Goal: Task Accomplishment & Management: Manage account settings

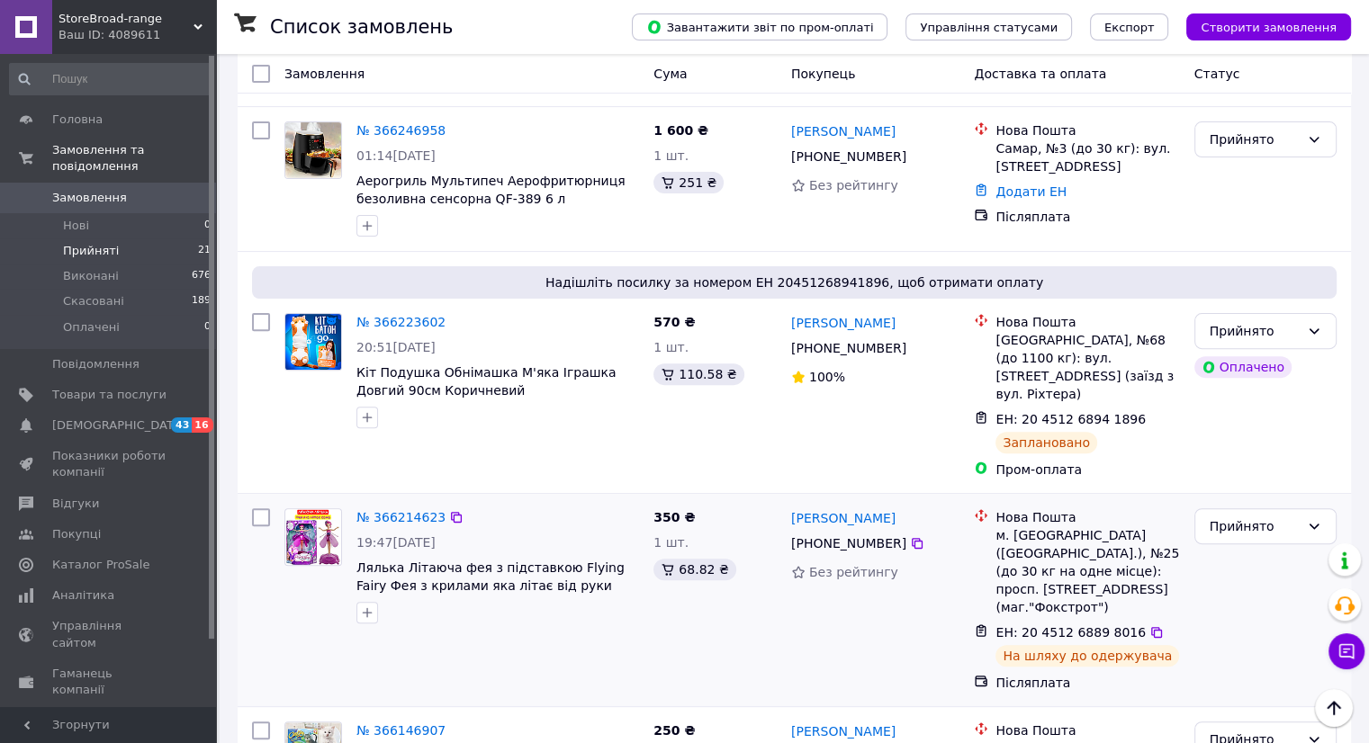
scroll to position [563, 0]
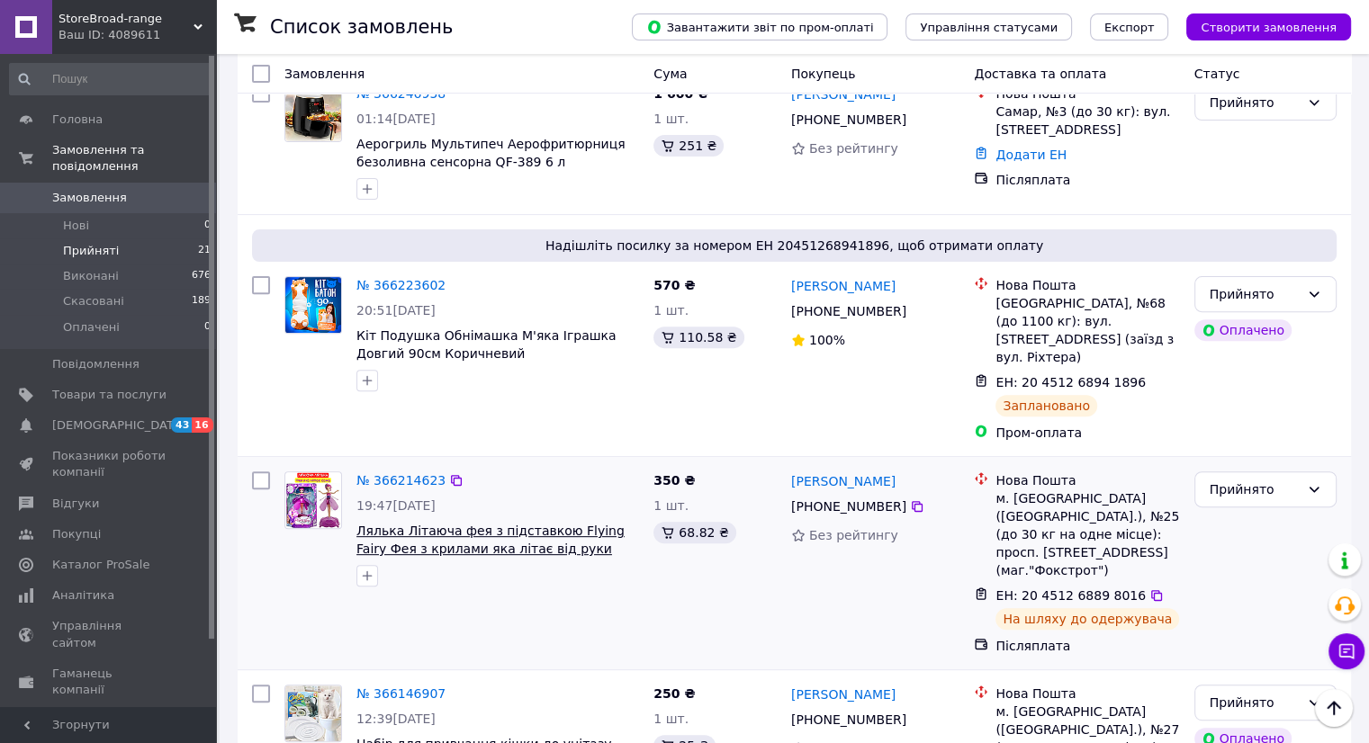
click at [484, 524] on span "Лялька Літаюча фея з підставкою Flying Fairy Фея з крилами яка літає від руки" at bounding box center [490, 540] width 268 height 32
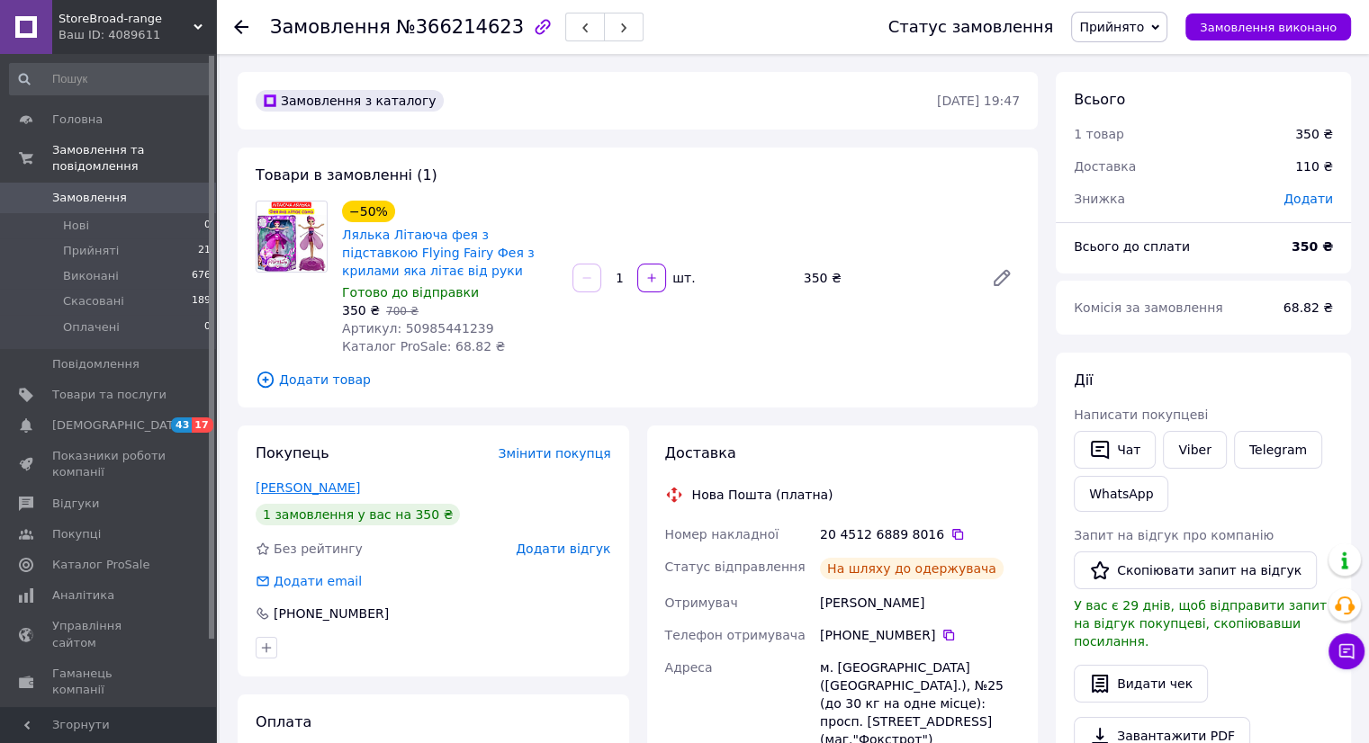
click at [304, 486] on link "Кулик Сергій" at bounding box center [308, 488] width 104 height 14
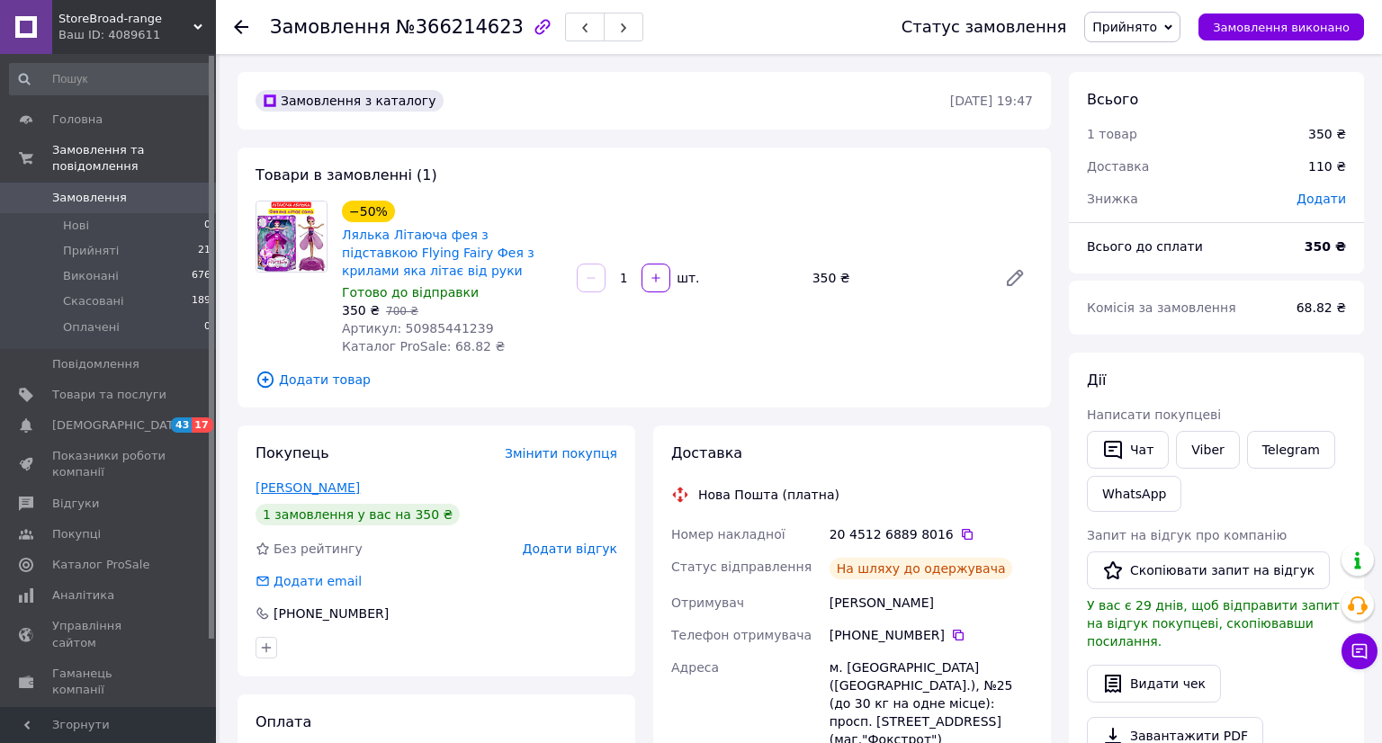
click at [304, 486] on html "StoreBroad-range Ваш ID: 4089611 Сайт StoreBroad-range Кабінет покупця Перевіри…" at bounding box center [691, 655] width 1382 height 1310
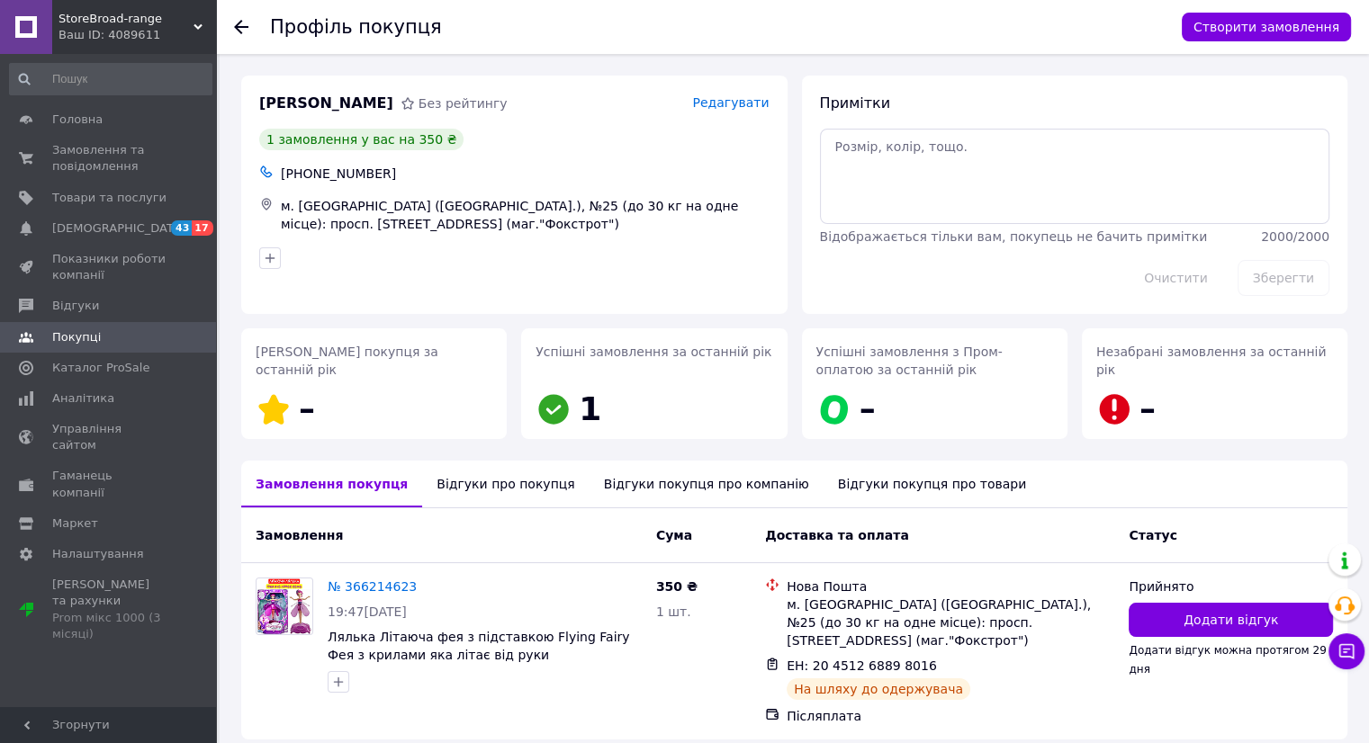
click at [491, 487] on div "Відгуки про покупця" at bounding box center [505, 484] width 167 height 47
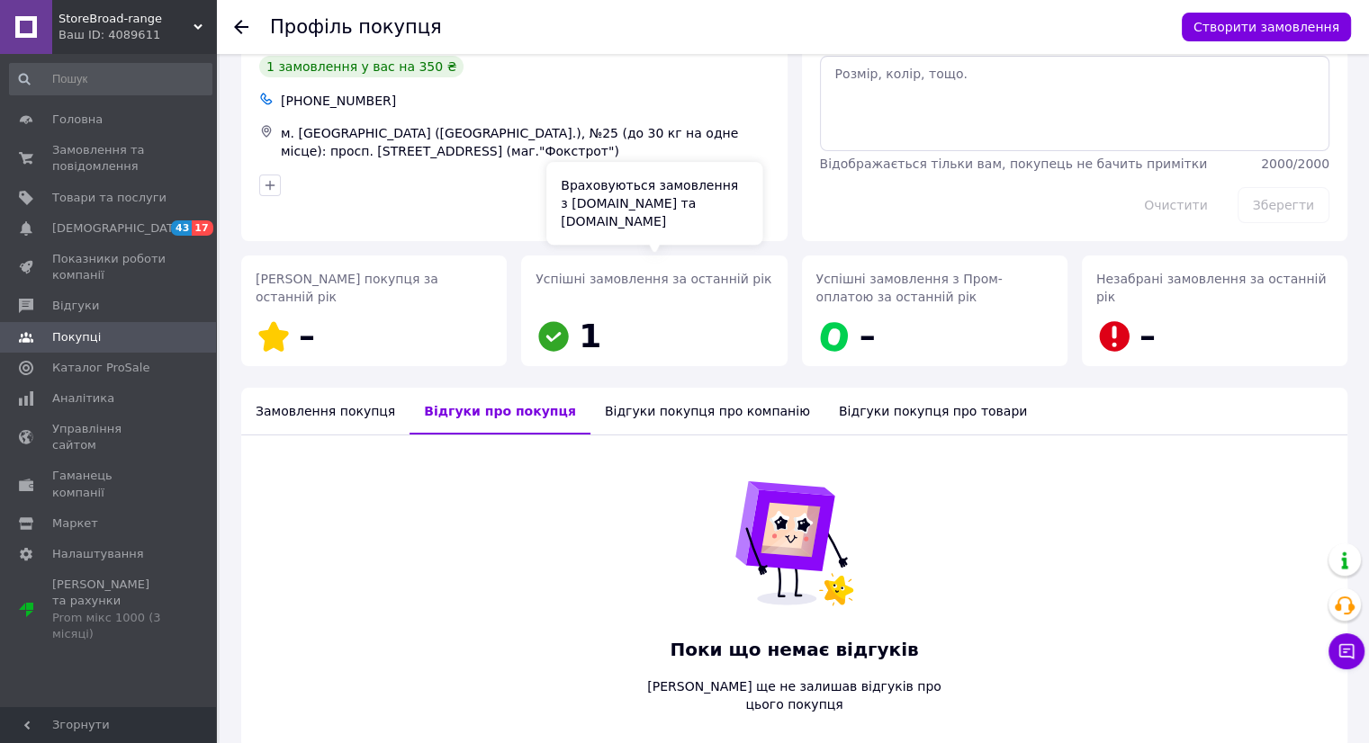
scroll to position [140, 0]
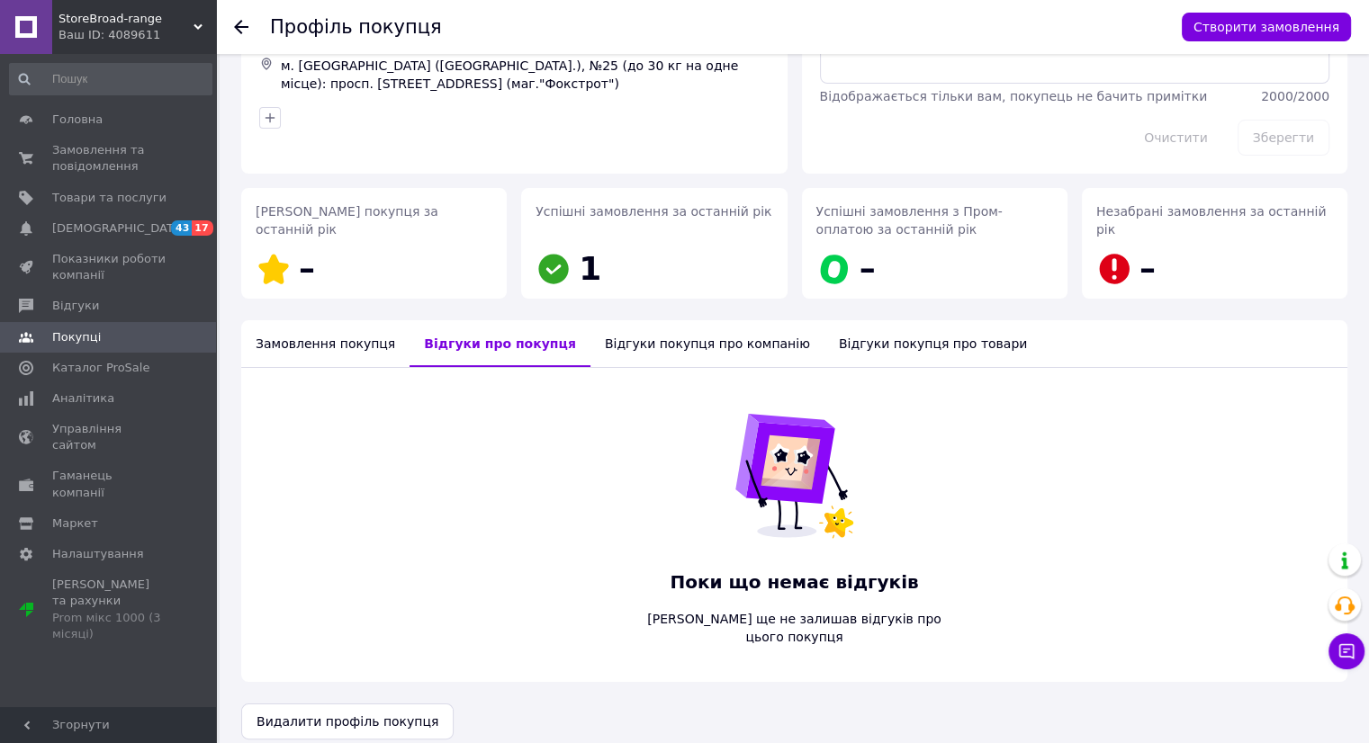
click at [863, 344] on div "Відгуки покупця про товари" at bounding box center [932, 343] width 217 height 47
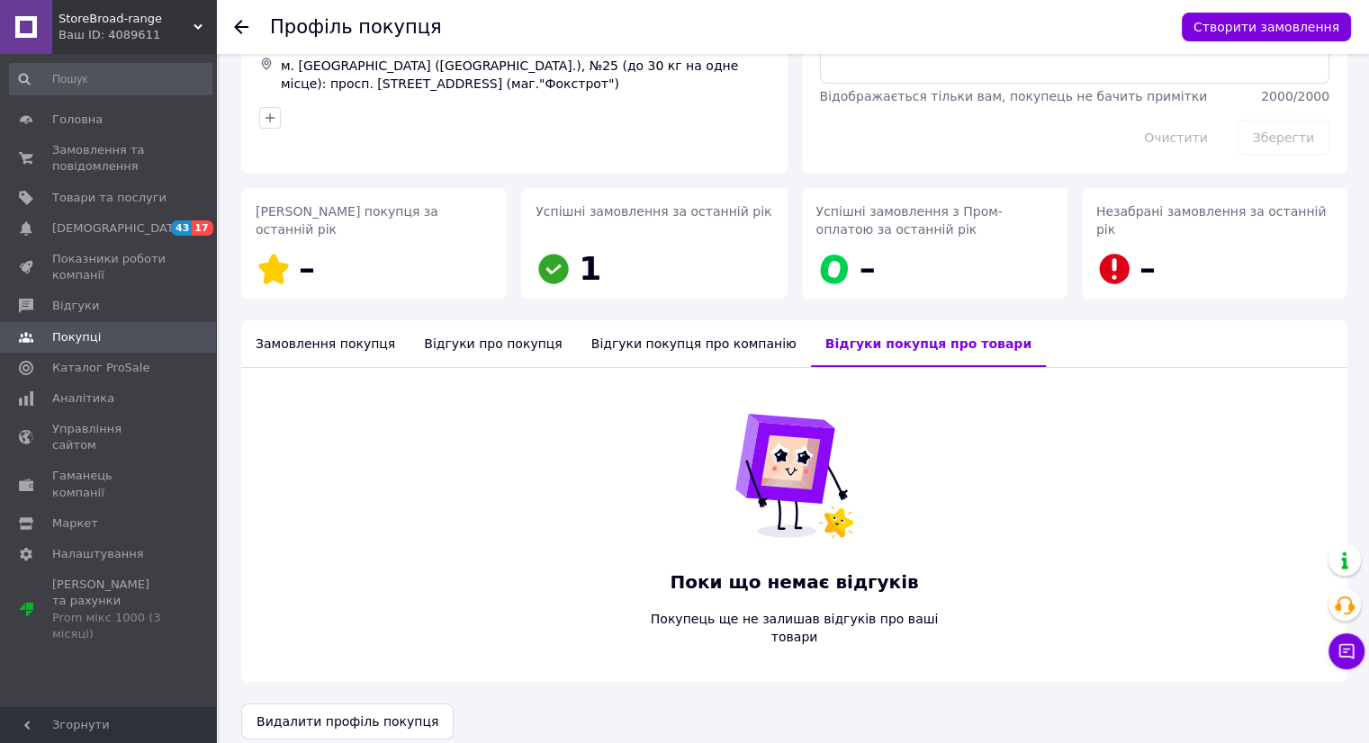
click at [306, 346] on div "Замовлення покупця" at bounding box center [325, 343] width 168 height 47
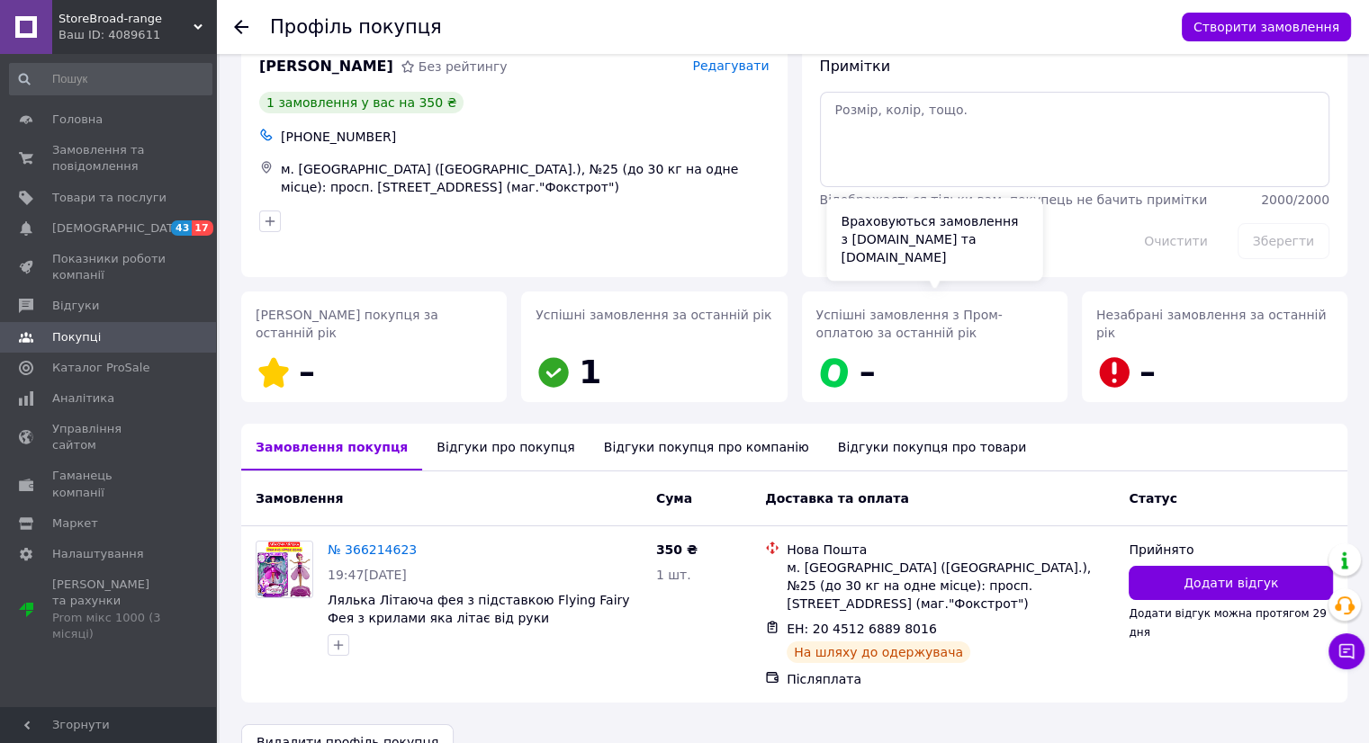
scroll to position [58, 0]
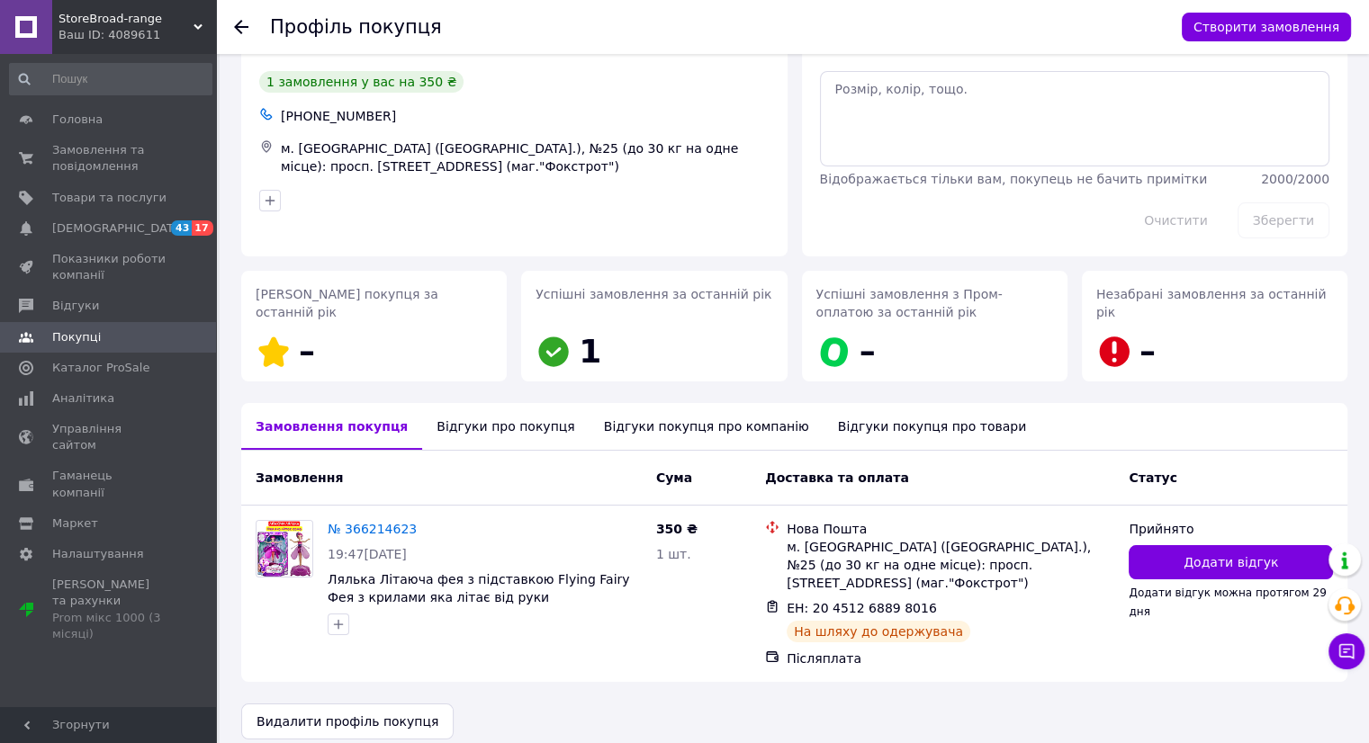
click at [235, 24] on icon at bounding box center [241, 27] width 14 height 14
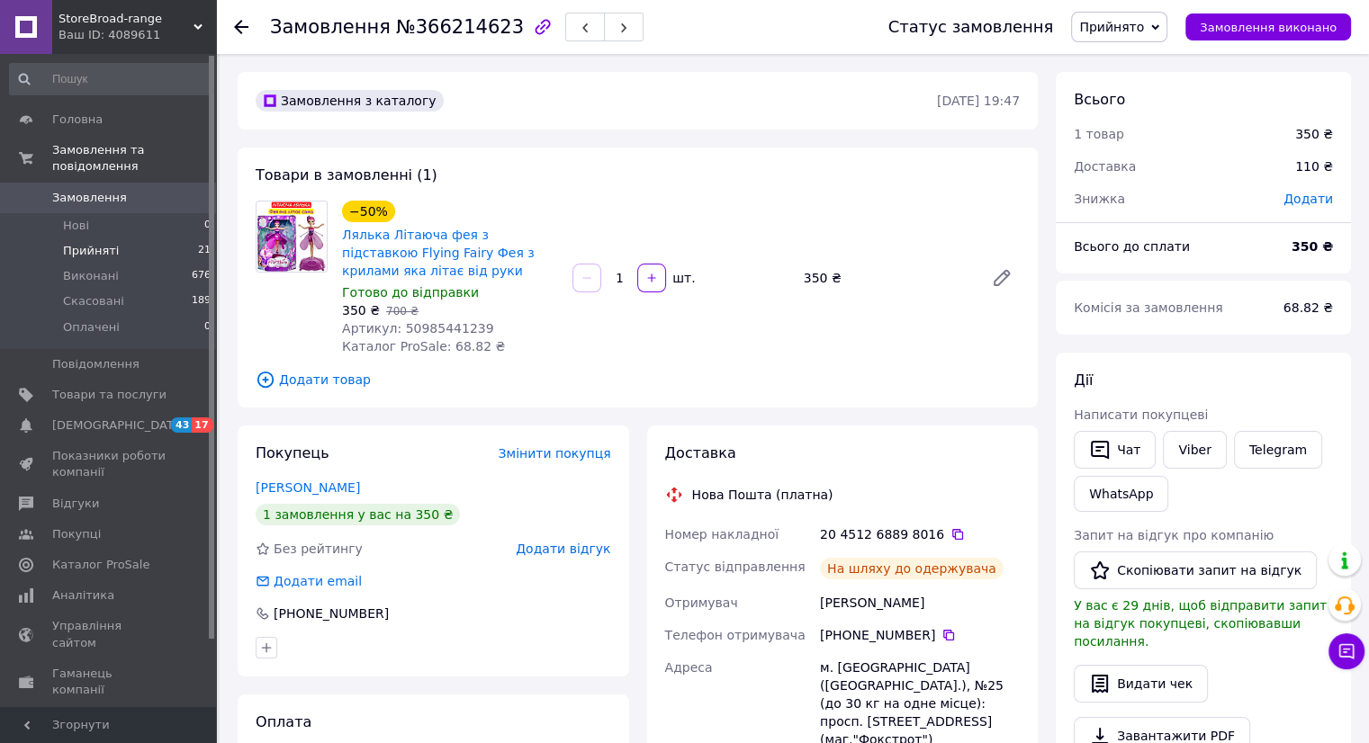
click at [82, 243] on span "Прийняті" at bounding box center [91, 251] width 56 height 16
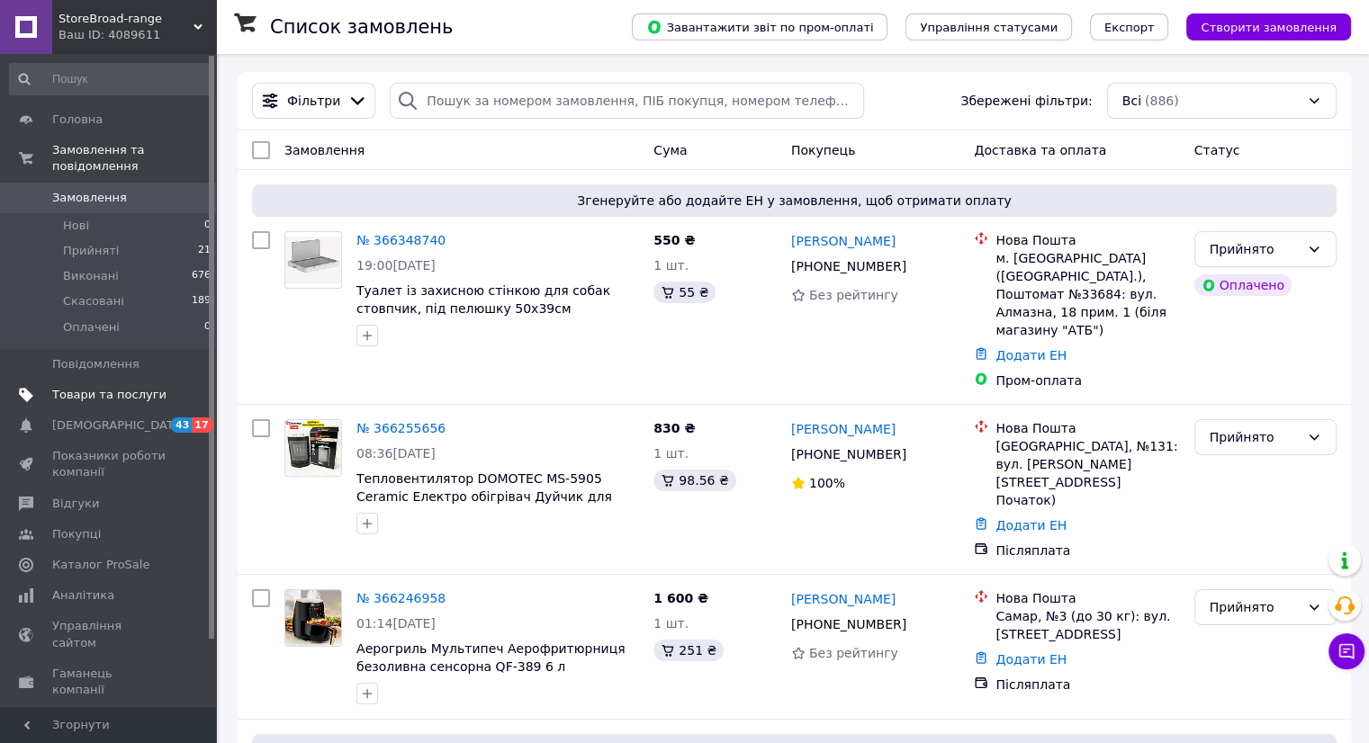
click at [122, 387] on span "Товари та послуги" at bounding box center [109, 395] width 114 height 16
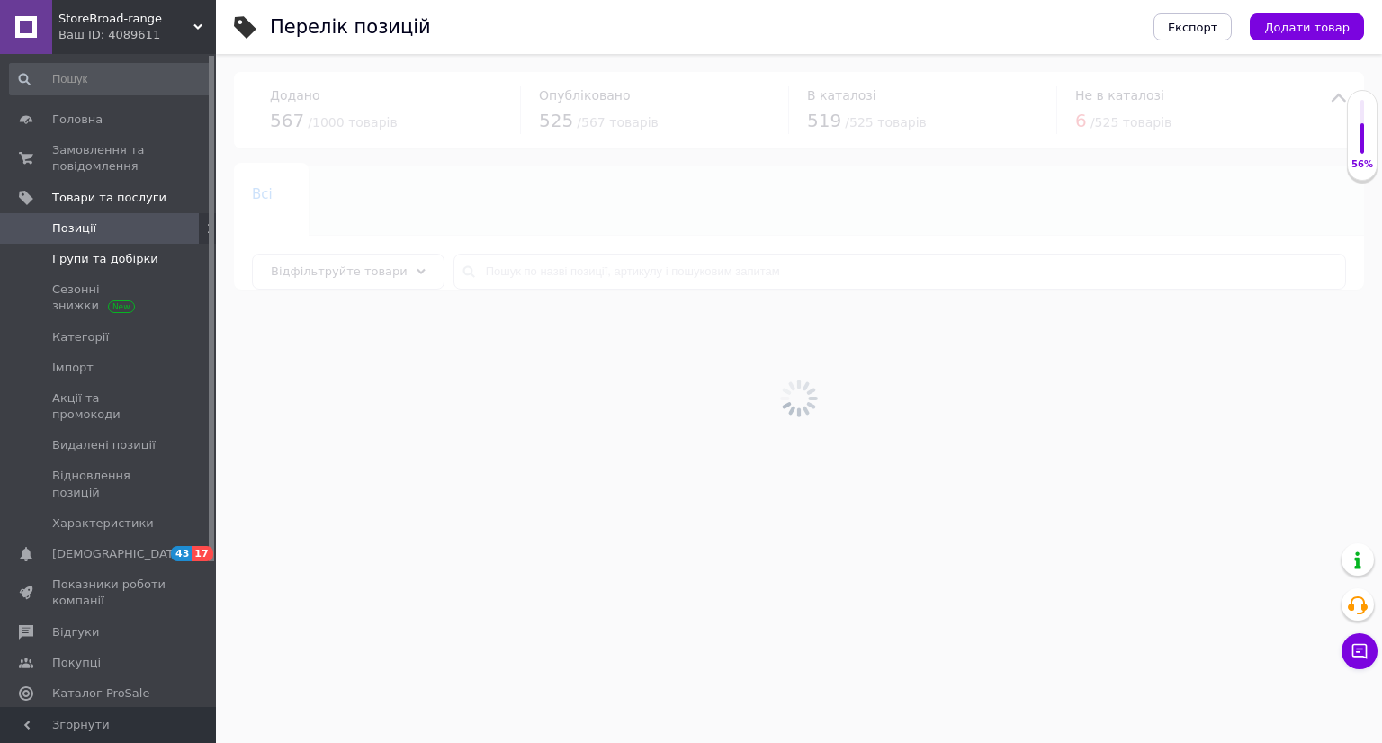
click at [84, 262] on span "Групи та добірки" at bounding box center [105, 259] width 106 height 16
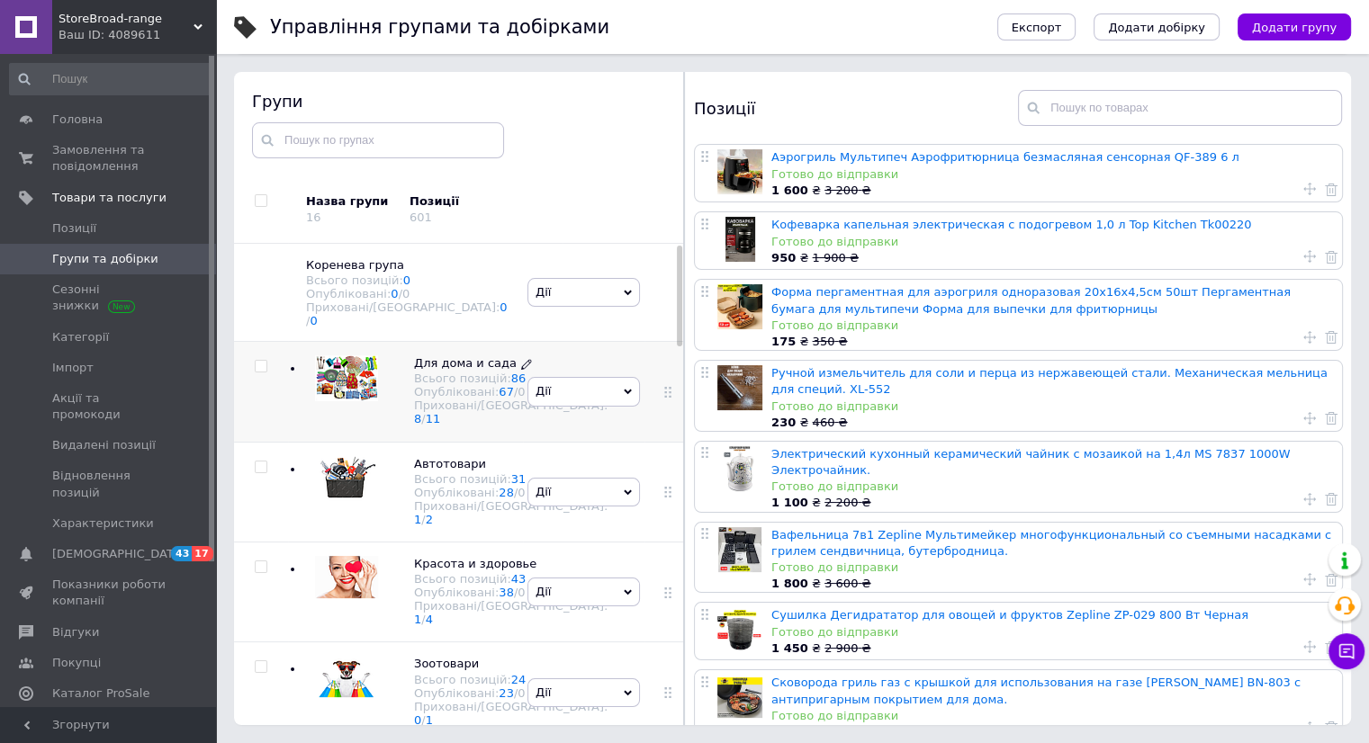
click at [449, 372] on span "Для дома и сада Всього позицій: 86 Опубліковані: 67 / 0 Приховані/Видалені: 8 /…" at bounding box center [511, 391] width 194 height 70
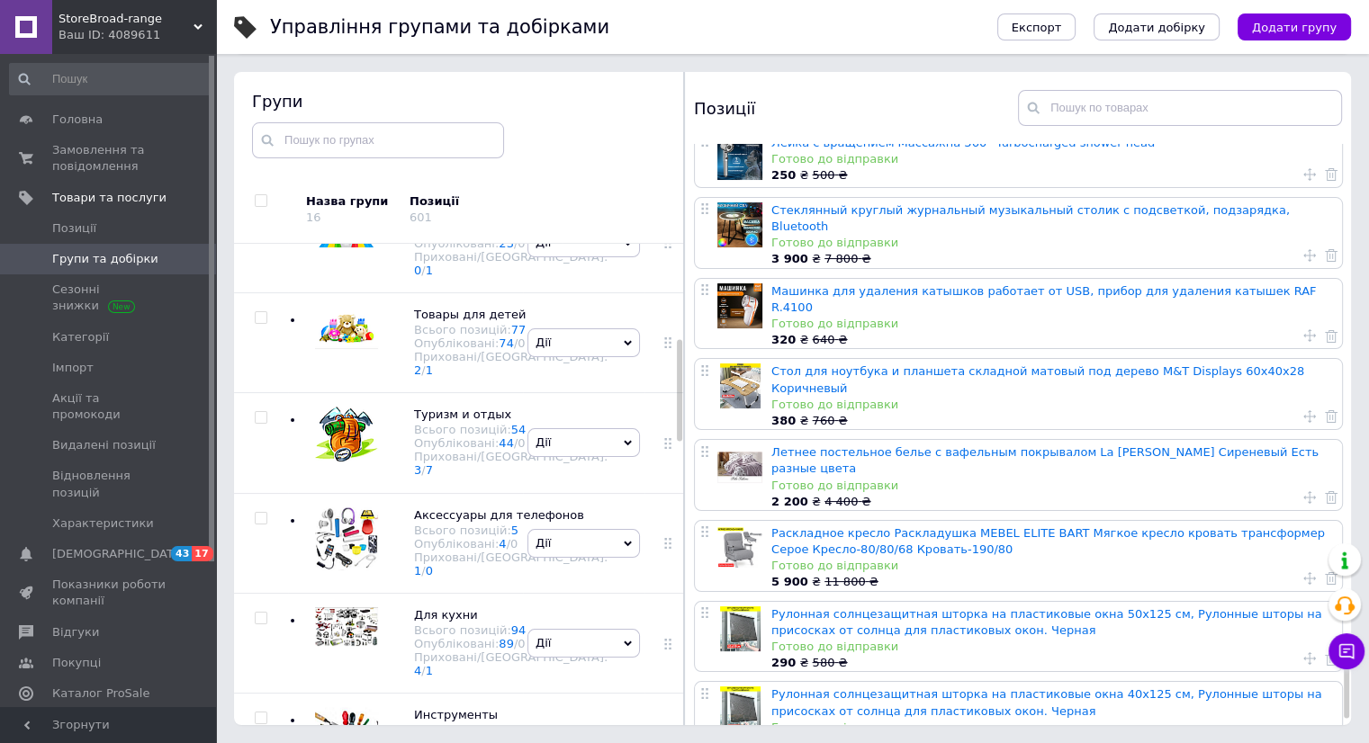
scroll to position [5079, 0]
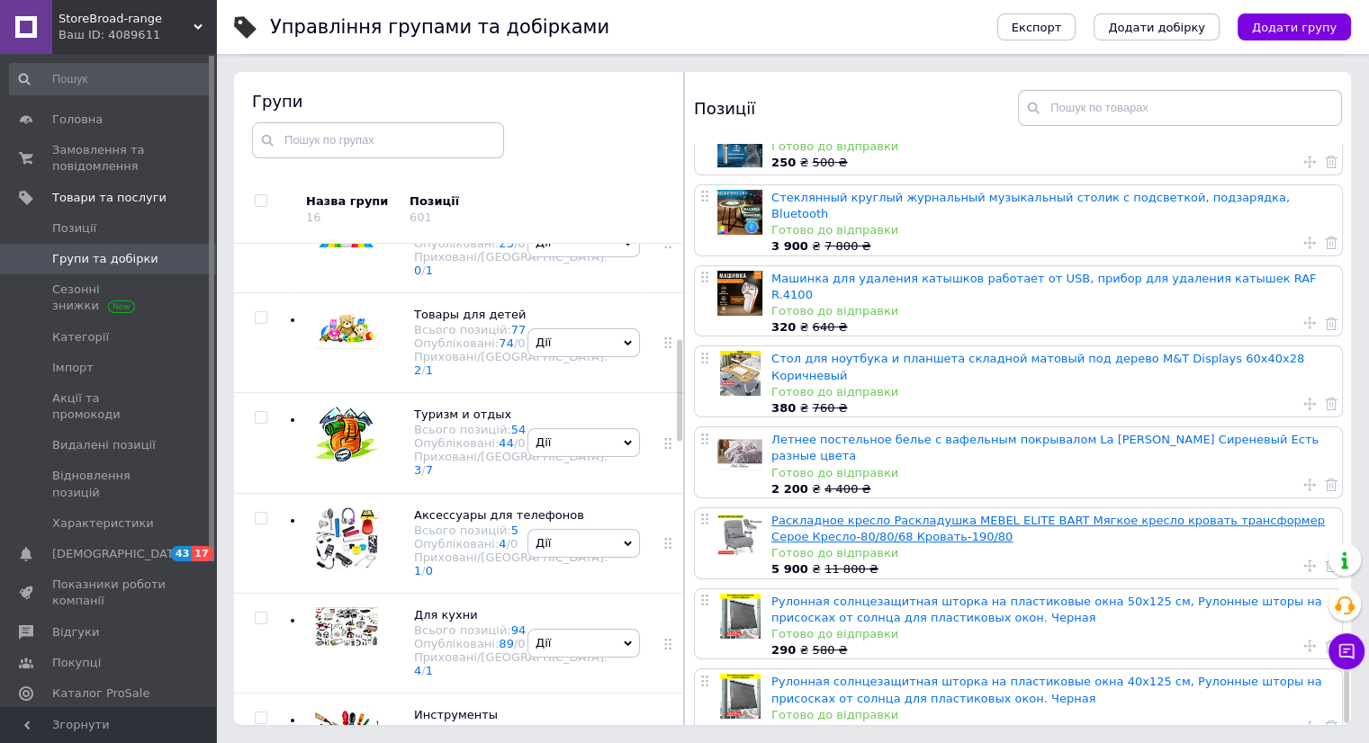
click at [853, 514] on link "Раскладное кресло Раскладушка MEBEL ELITE BART Мягкое кресло кровать трансформе…" at bounding box center [1048, 529] width 554 height 30
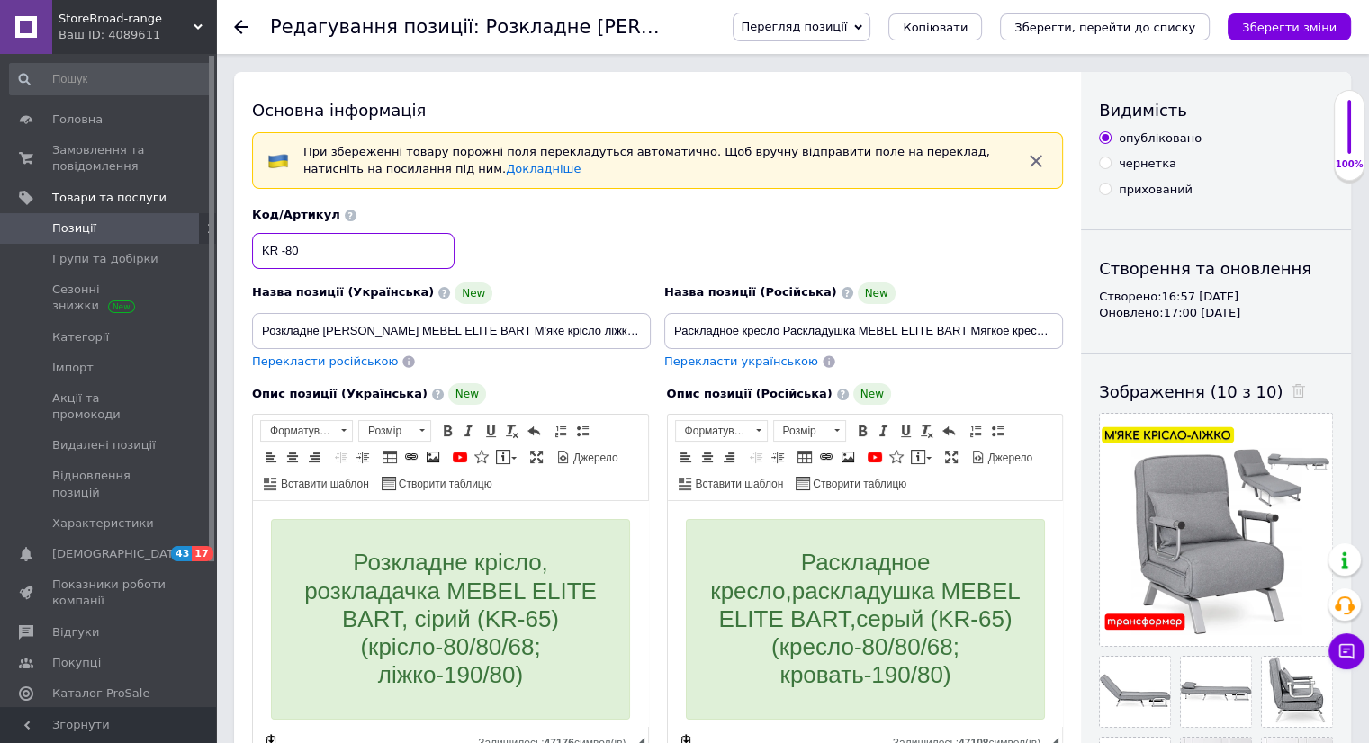
drag, startPoint x: 272, startPoint y: 250, endPoint x: 351, endPoint y: 278, distance: 84.0
click at [337, 259] on input "KR -80" at bounding box center [353, 251] width 203 height 36
